Goal: Task Accomplishment & Management: Manage account settings

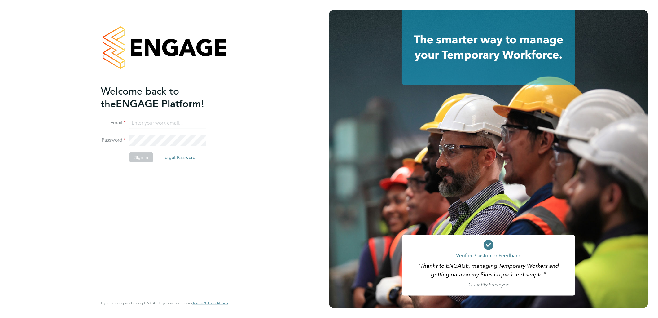
type input "lewis.jenner@cpplc.com"
click at [138, 156] on button "Sign In" at bounding box center [142, 158] width 24 height 10
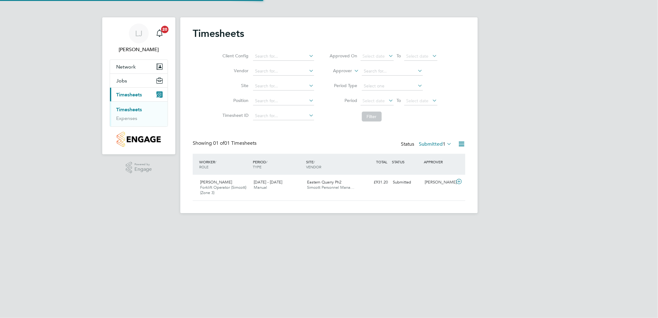
scroll to position [16, 54]
click at [346, 193] on div "Josh Parmenter Forklift Operator (Simcott) (Zone 3) 25 - 31 Aug 2025 25 - 31 Au…" at bounding box center [329, 188] width 273 height 26
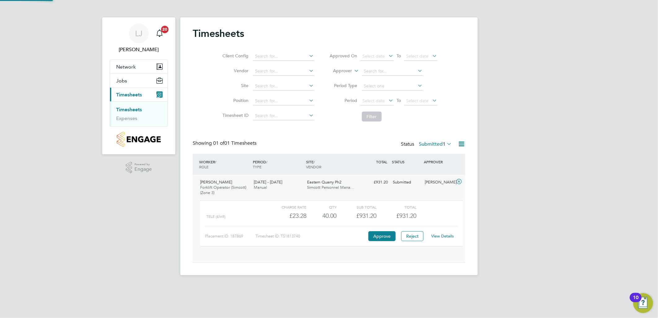
scroll to position [10, 60]
click at [382, 238] on button "Approve" at bounding box center [382, 236] width 27 height 10
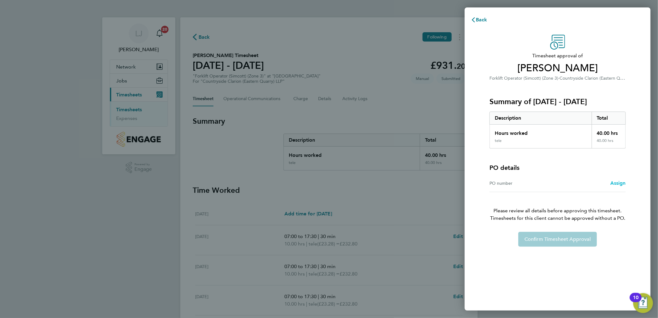
click at [613, 184] on span "Assign" at bounding box center [619, 183] width 16 height 6
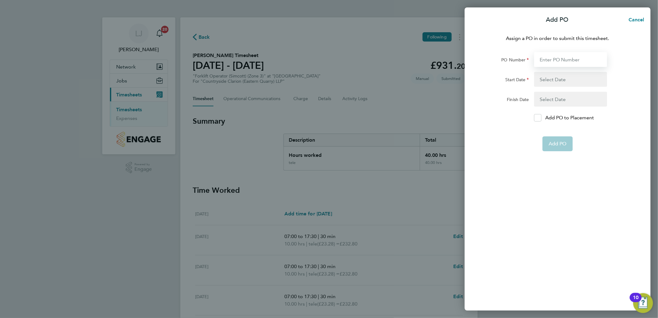
click at [569, 60] on input "PO Number" at bounding box center [570, 59] width 73 height 15
type input "vg654"
click at [580, 77] on button "button" at bounding box center [570, 79] width 73 height 15
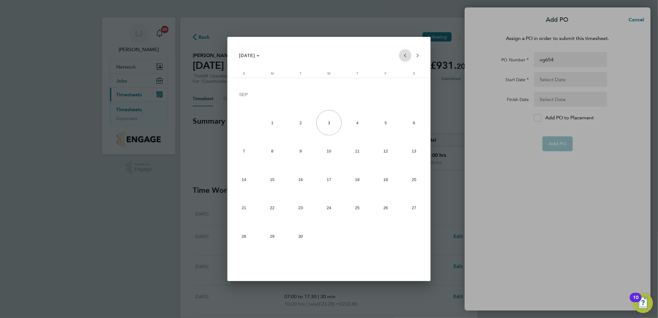
click at [404, 58] on span "Previous month" at bounding box center [405, 55] width 12 height 12
click at [366, 123] on span "3" at bounding box center [357, 122] width 25 height 25
type input "[DATE]"
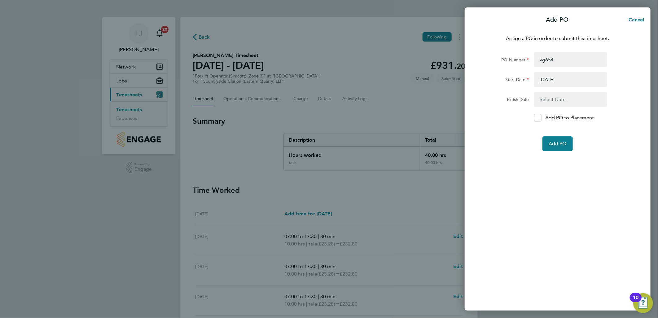
click at [540, 96] on button "button" at bounding box center [570, 99] width 73 height 15
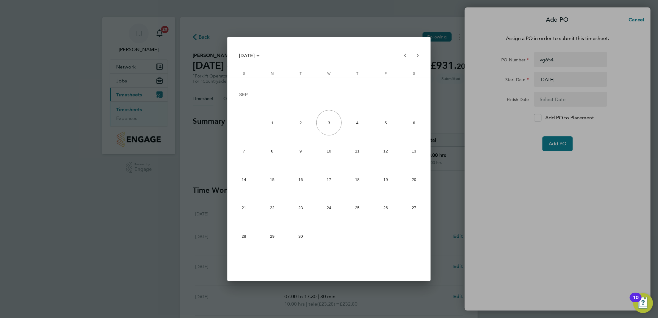
click at [378, 218] on span "26" at bounding box center [385, 207] width 25 height 25
type input "[DATE]"
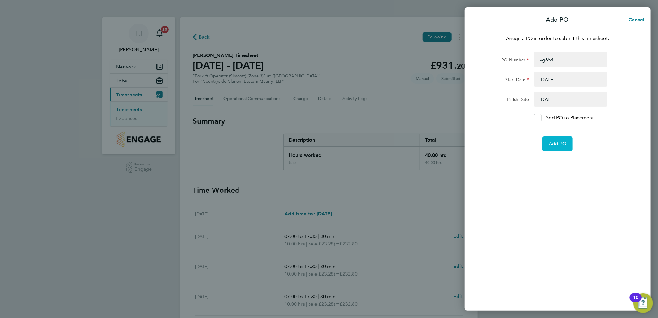
click at [547, 146] on button "Add PO" at bounding box center [558, 143] width 30 height 15
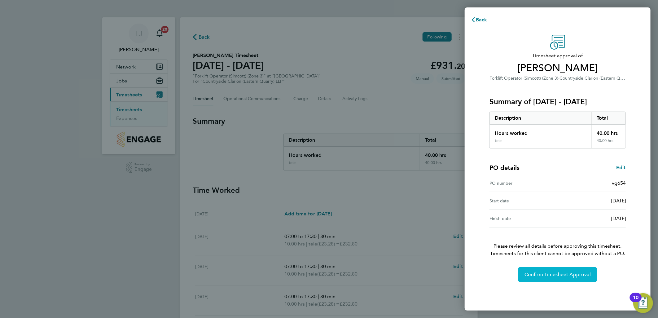
click at [553, 275] on span "Confirm Timesheet Approval" at bounding box center [558, 275] width 66 height 6
